Goal: Browse casually

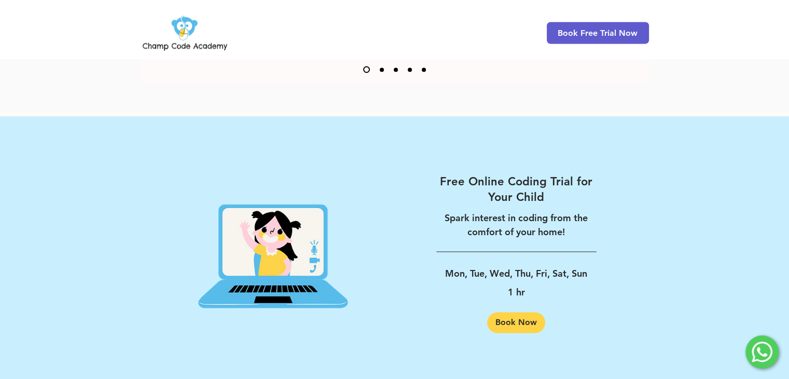
scroll to position [1665, 0]
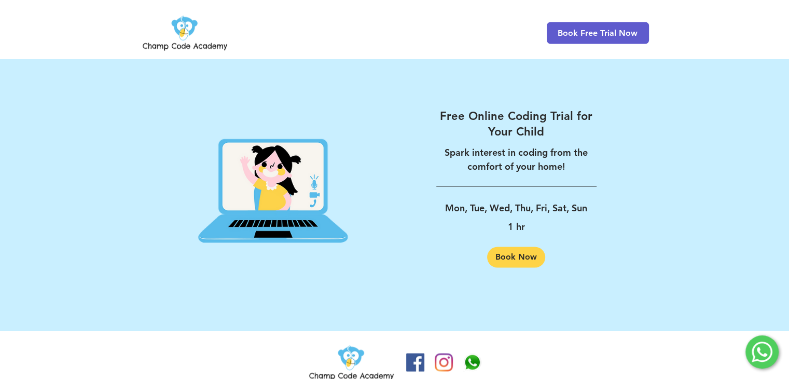
click at [728, 225] on div at bounding box center [394, 191] width 789 height 280
drag, startPoint x: 747, startPoint y: 243, endPoint x: 755, endPoint y: 247, distance: 8.8
click at [755, 247] on div at bounding box center [394, 191] width 789 height 280
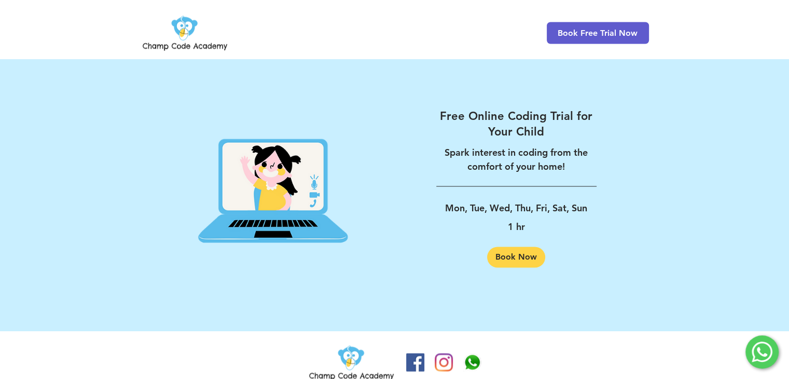
click at [755, 247] on div at bounding box center [394, 191] width 789 height 280
click at [771, 264] on div at bounding box center [394, 191] width 789 height 280
